Goal: Information Seeking & Learning: Learn about a topic

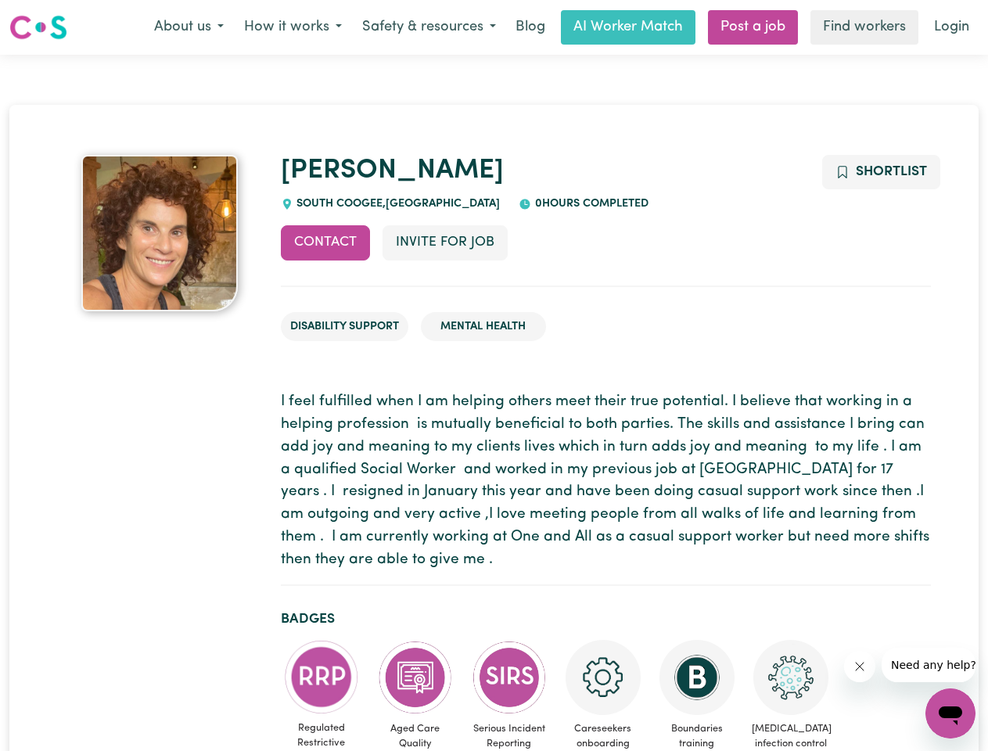
click at [189, 27] on button "About us" at bounding box center [189, 27] width 90 height 33
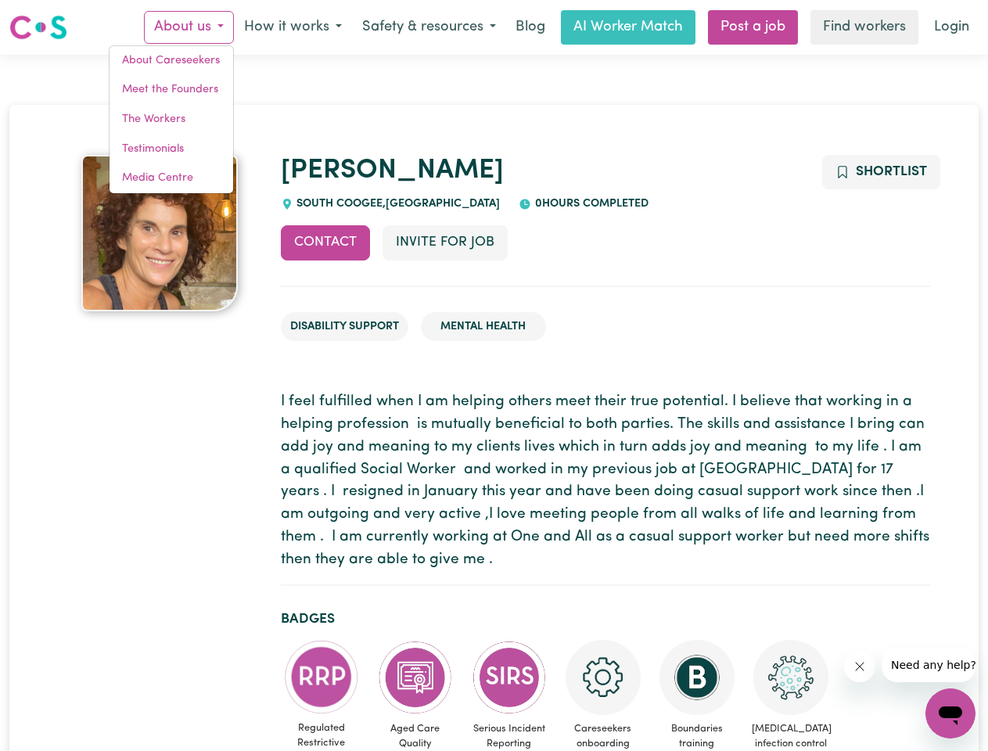
click at [292, 27] on button "How it works" at bounding box center [293, 27] width 118 height 33
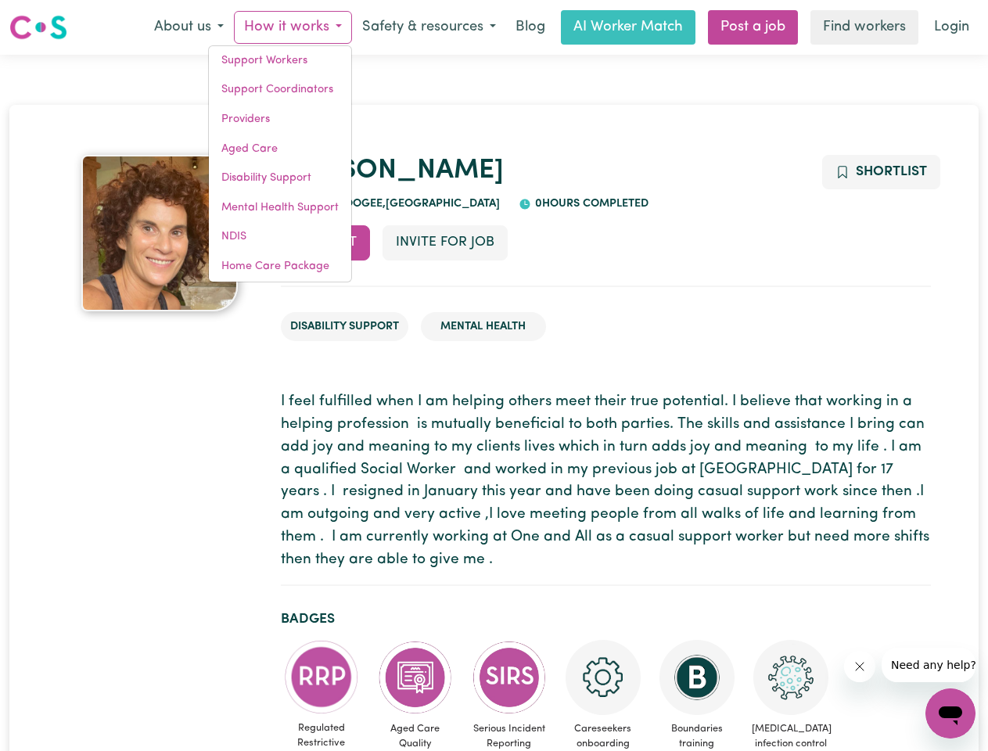
click at [428, 27] on button "Safety & resources" at bounding box center [429, 27] width 154 height 33
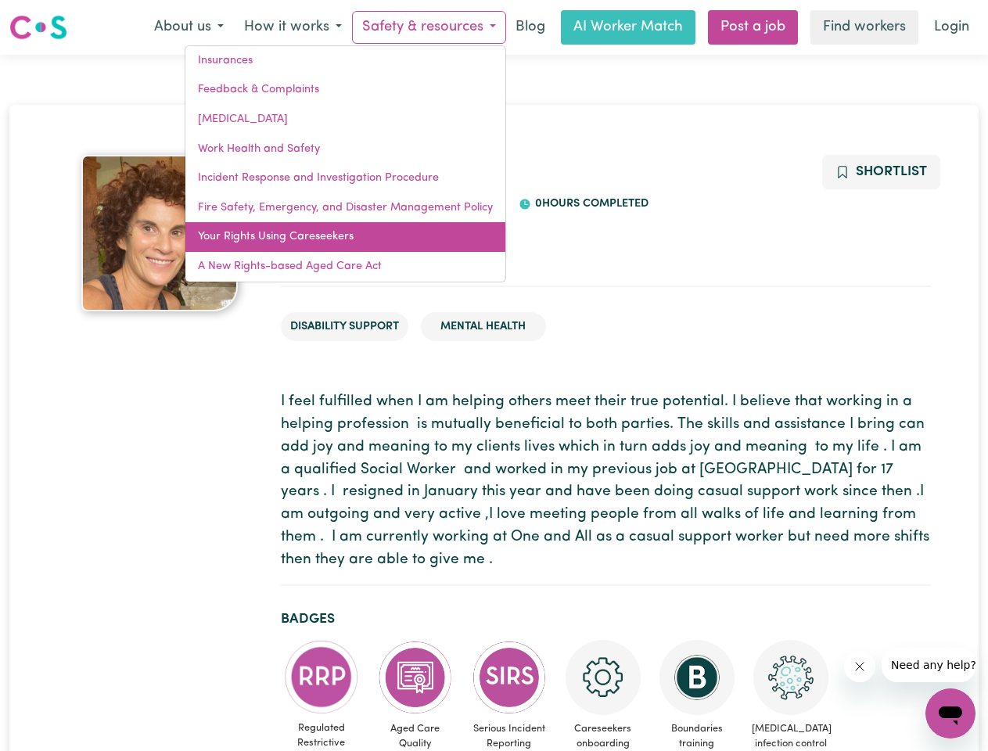
click at [325, 243] on link "Your Rights Using Careseekers" at bounding box center [345, 237] width 320 height 30
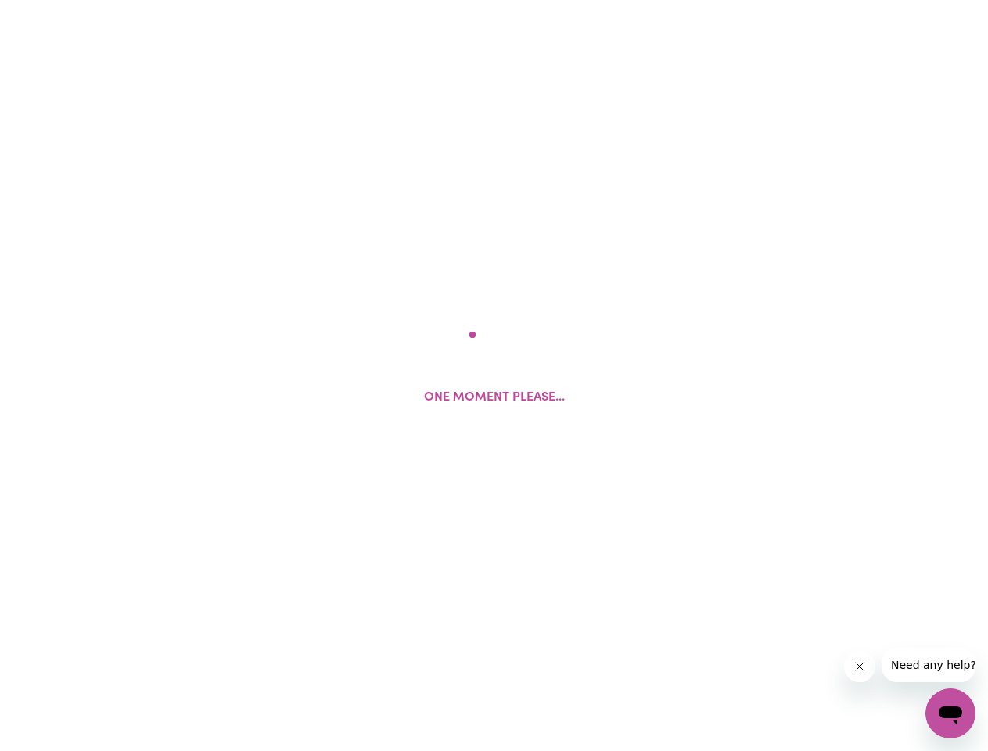
click at [444, 0] on html "One moment please..." at bounding box center [494, 0] width 988 height 0
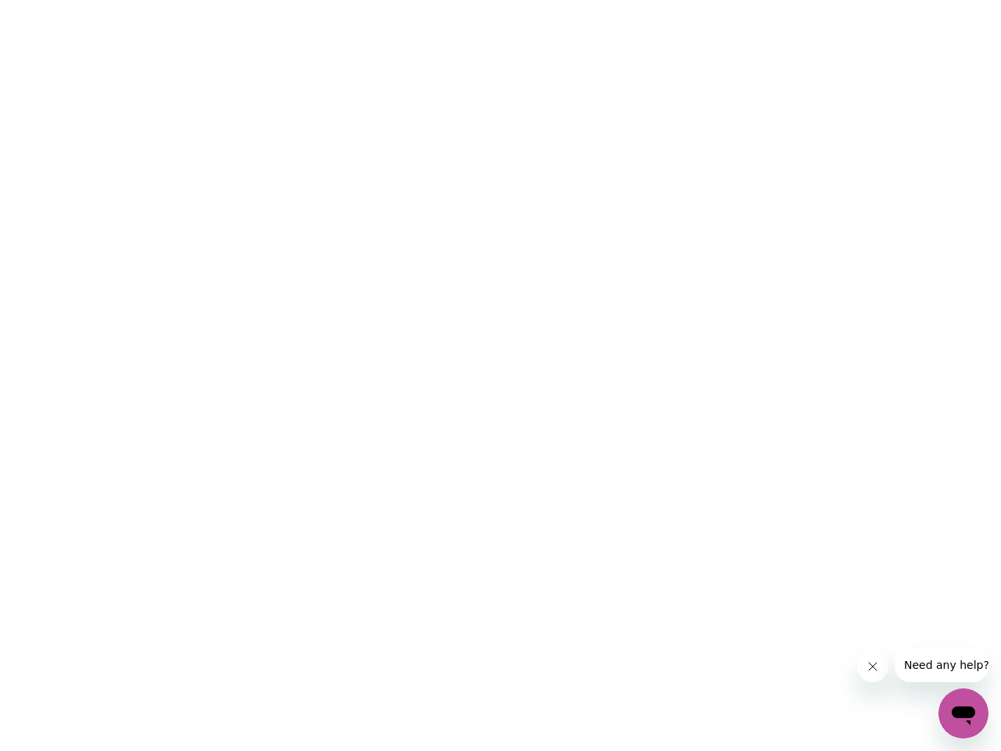
click at [880, 0] on html at bounding box center [500, 0] width 1001 height 0
click at [322, 0] on html at bounding box center [500, 0] width 1001 height 0
click at [415, 0] on html at bounding box center [500, 0] width 1001 height 0
